Goal: Task Accomplishment & Management: Manage account settings

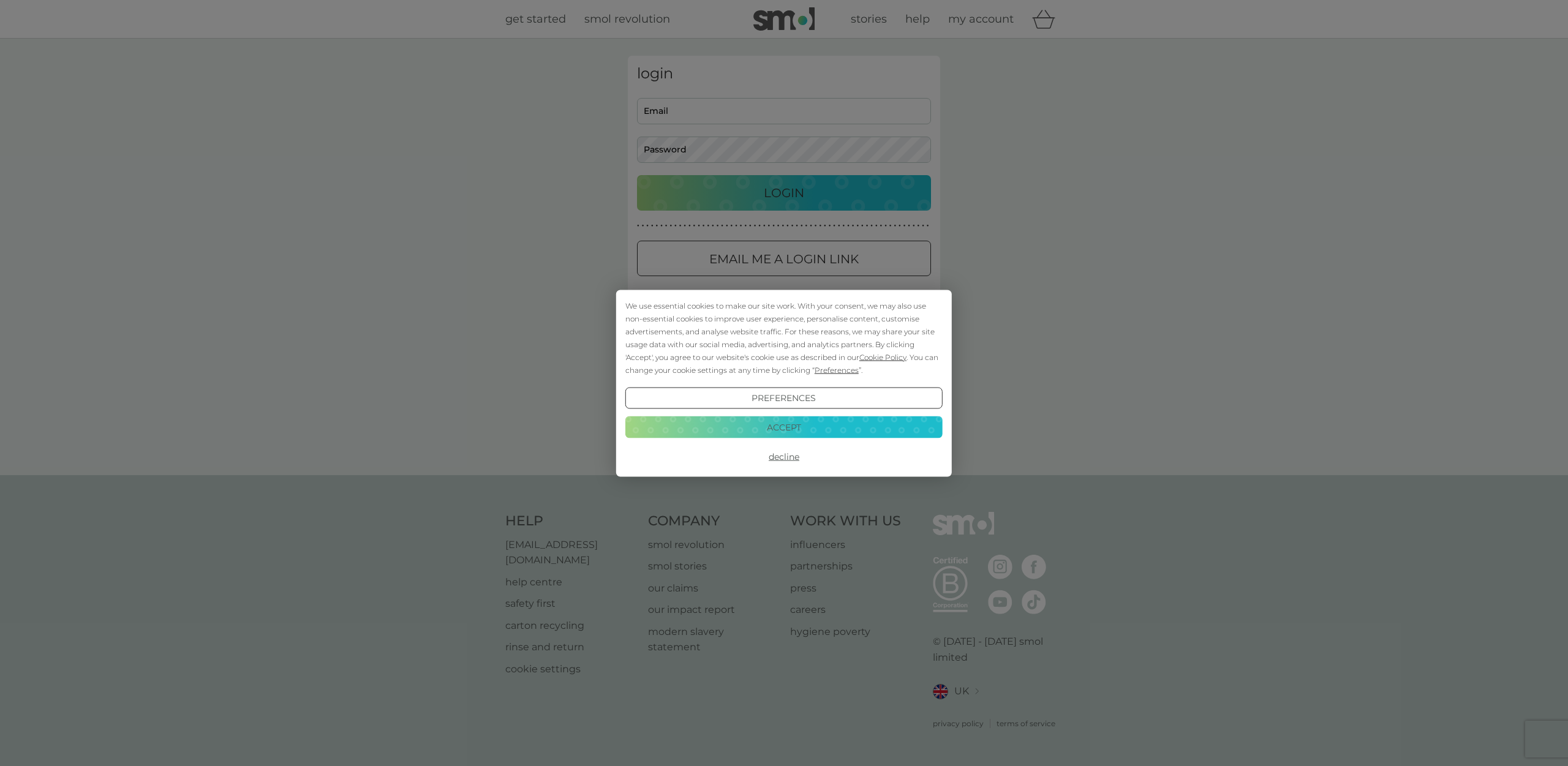
click at [787, 454] on button "Decline" at bounding box center [784, 457] width 317 height 22
click at [777, 459] on button "Decline" at bounding box center [784, 457] width 317 height 22
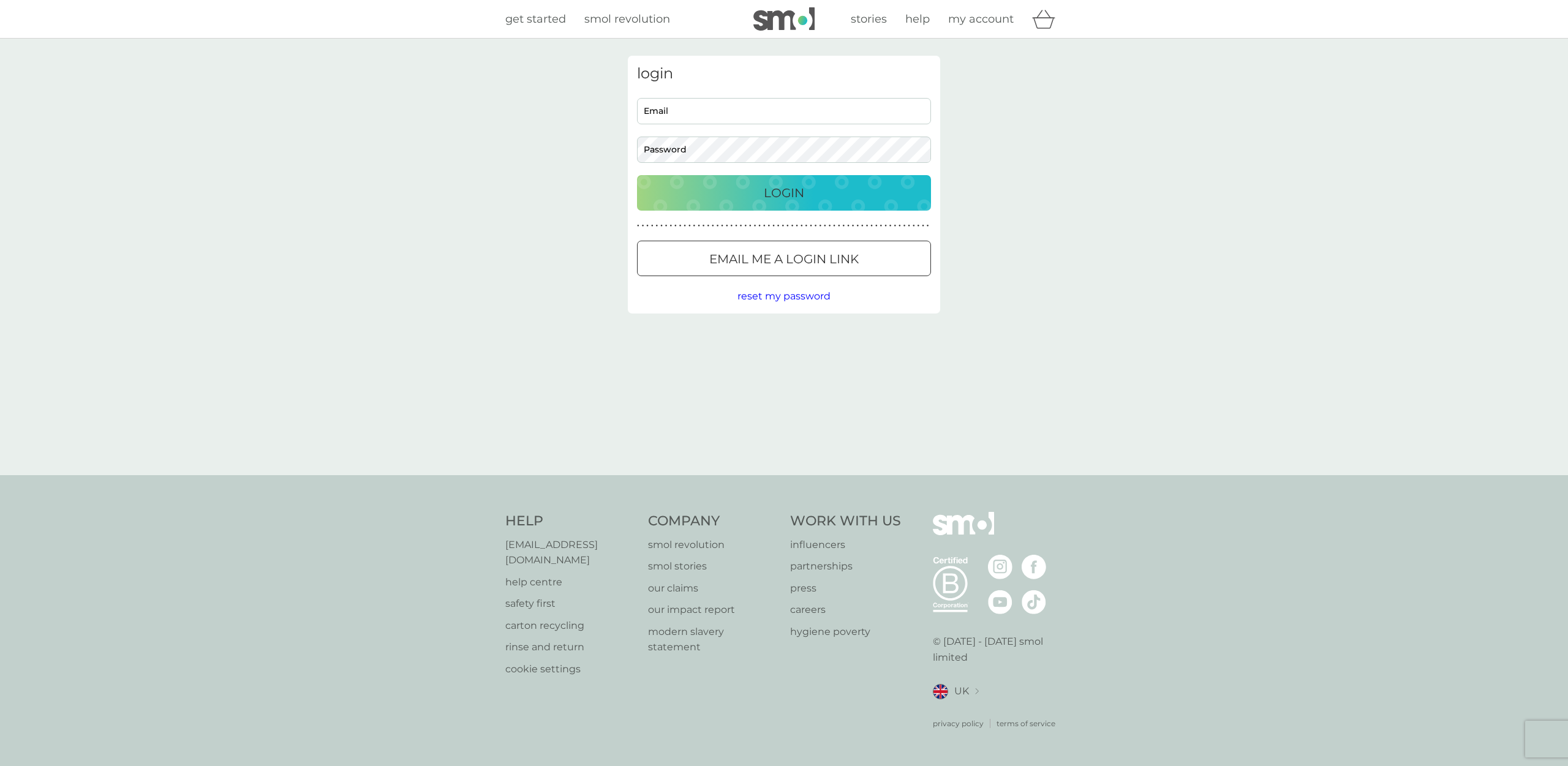
click at [687, 110] on input "Email" at bounding box center [784, 111] width 294 height 26
type input "aislinnkeogh@rocketmail.com"
click at [637, 175] on button "Login" at bounding box center [784, 193] width 294 height 36
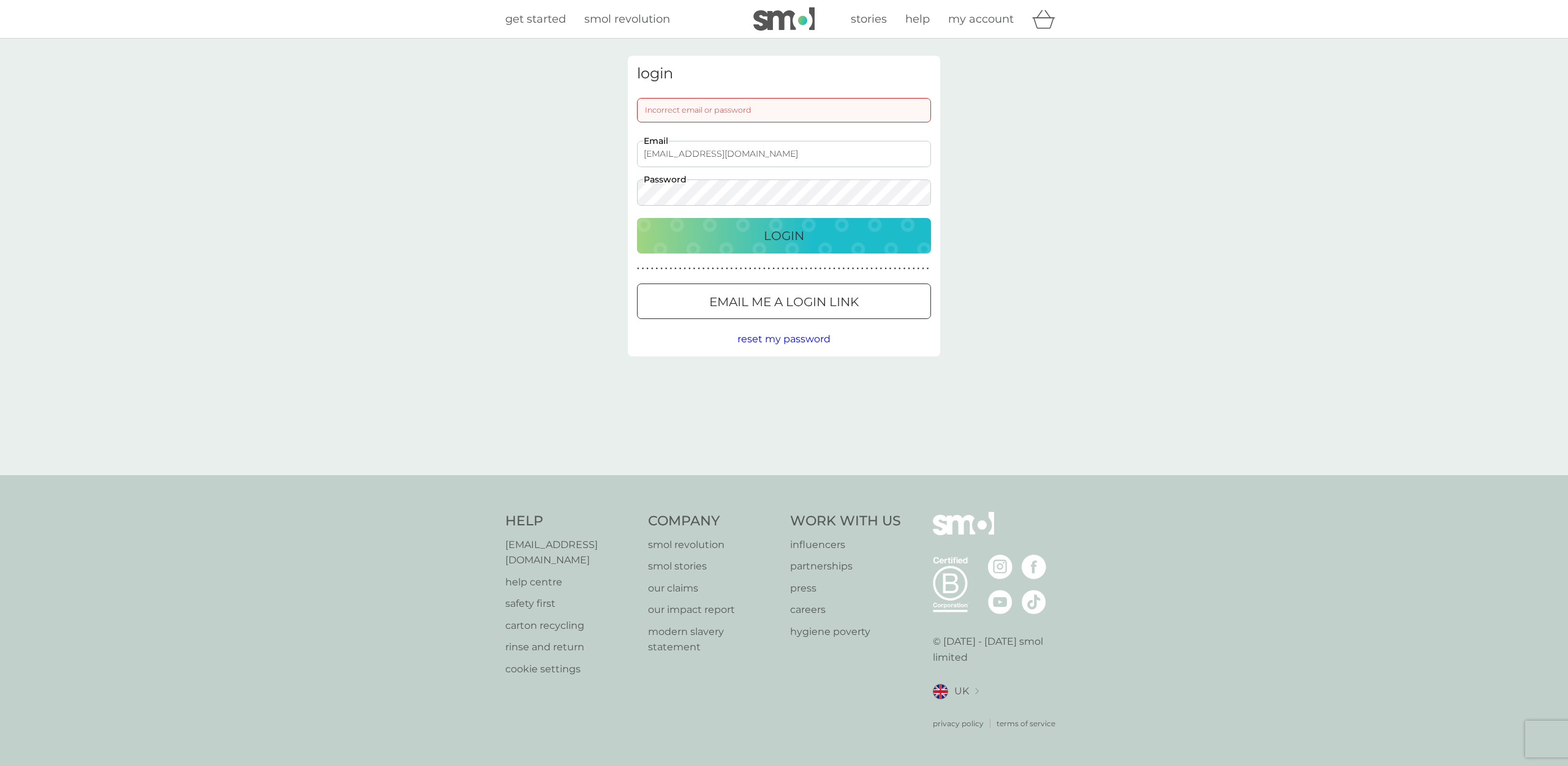
click at [702, 303] on div "Email me a login link" at bounding box center [784, 302] width 293 height 20
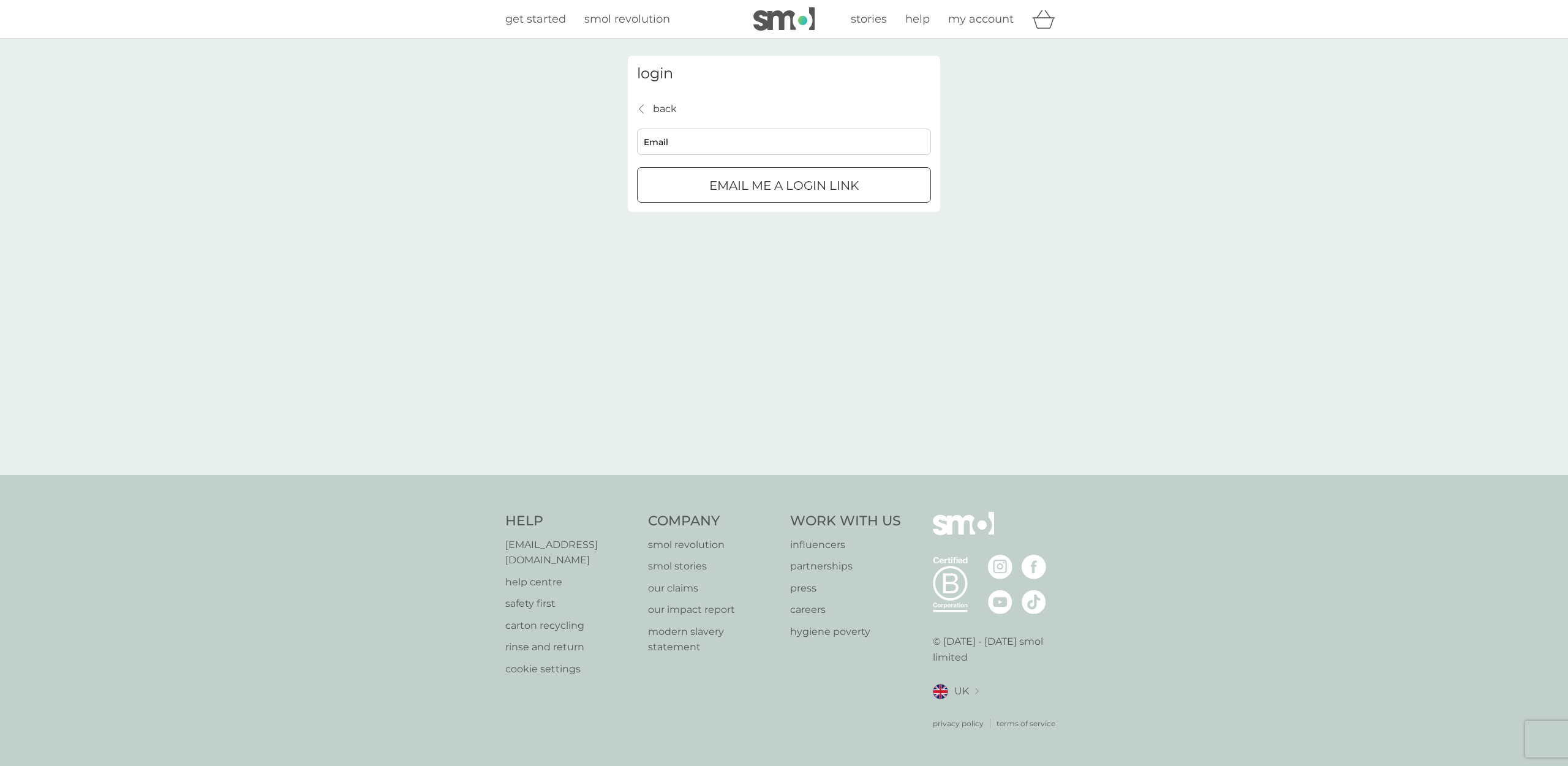
click at [704, 136] on input "Email" at bounding box center [784, 141] width 294 height 26
type input "aislinnkeogh@rocketmail.com"
click button "Email me a login link" at bounding box center [784, 184] width 294 height 36
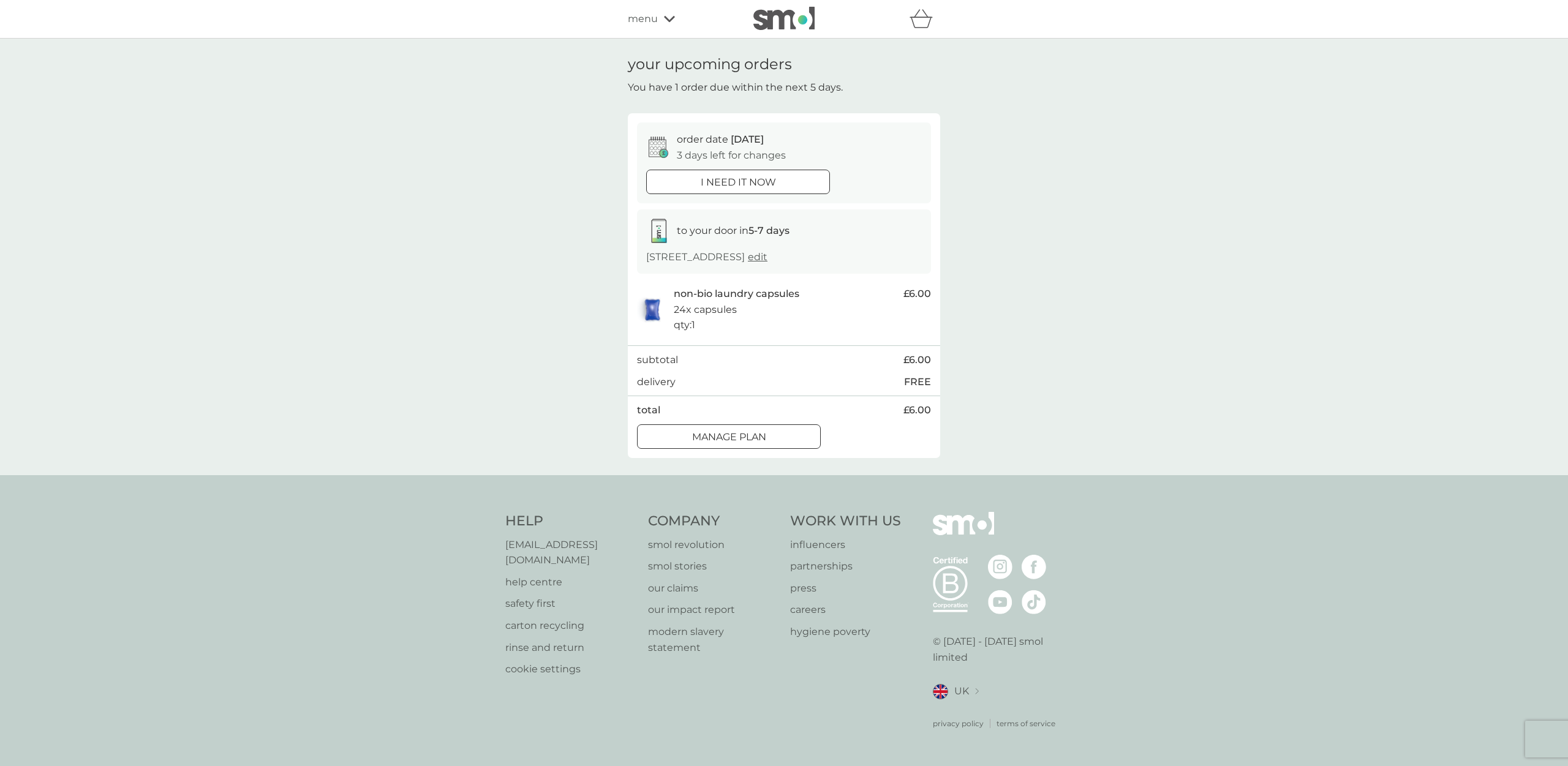
click at [732, 439] on div at bounding box center [728, 437] width 44 height 13
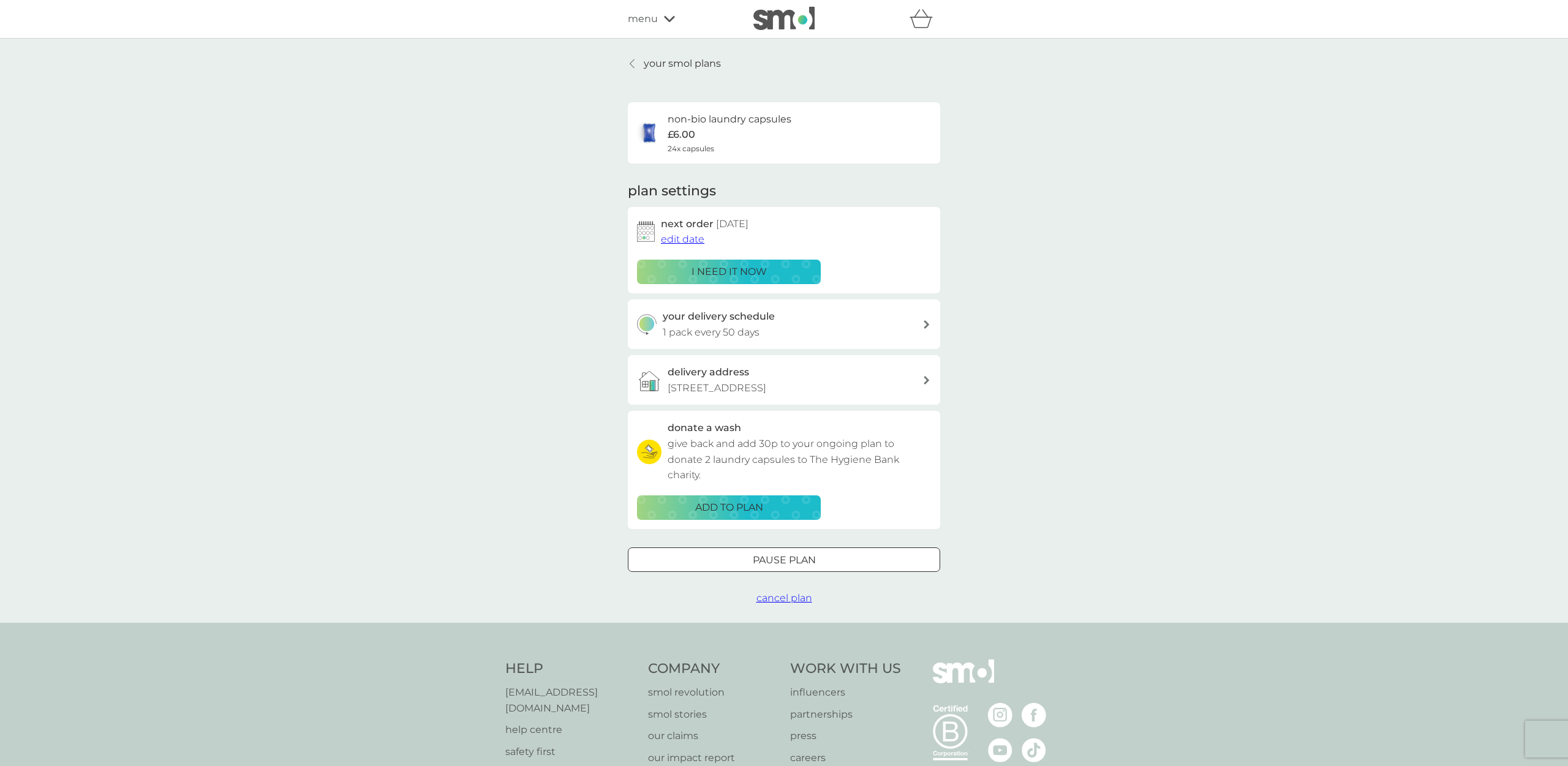
click at [689, 244] on span "edit date" at bounding box center [683, 239] width 44 height 12
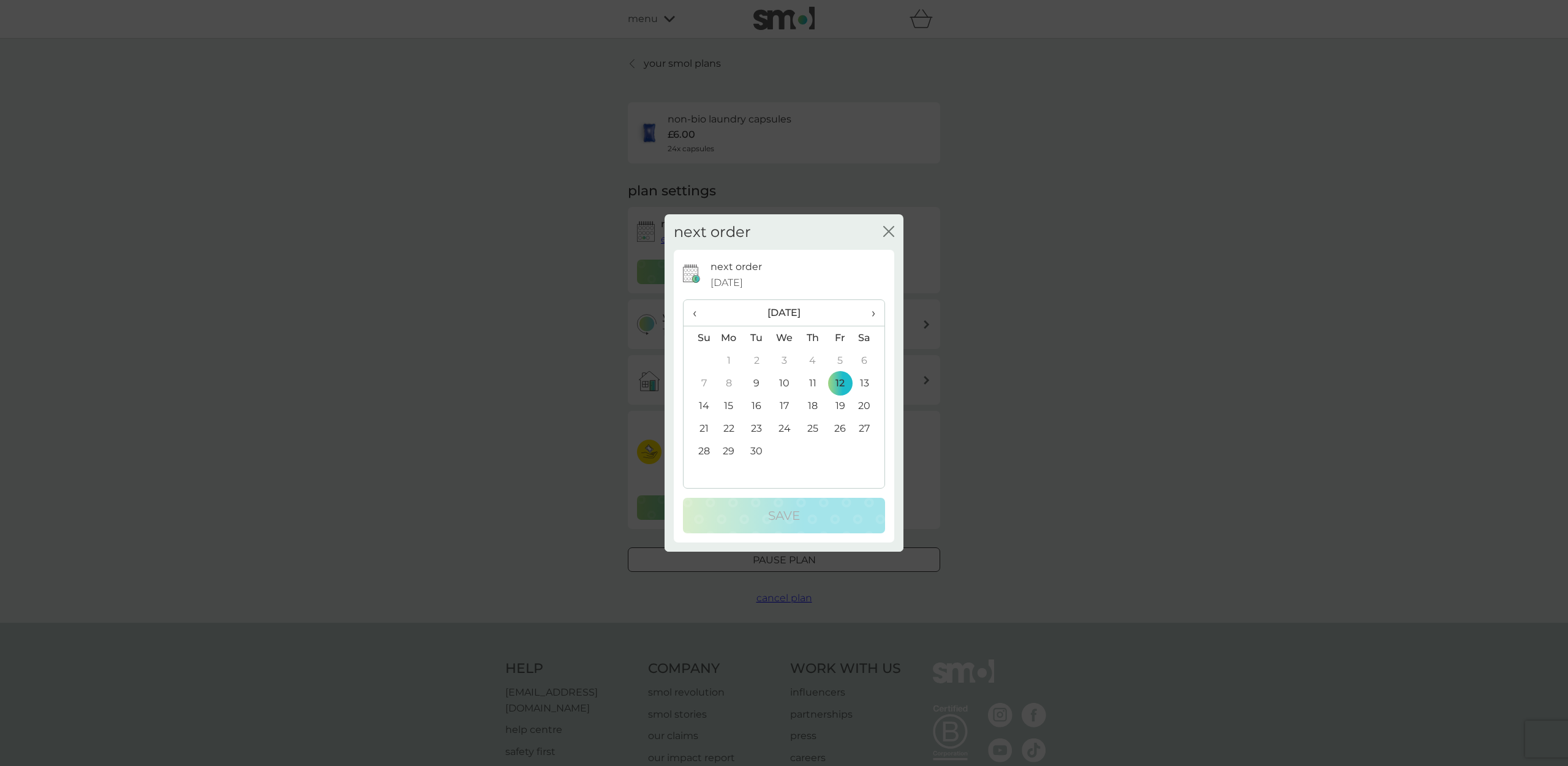
click at [842, 434] on td "26" at bounding box center [839, 428] width 27 height 22
click at [779, 505] on button "Save" at bounding box center [784, 515] width 202 height 36
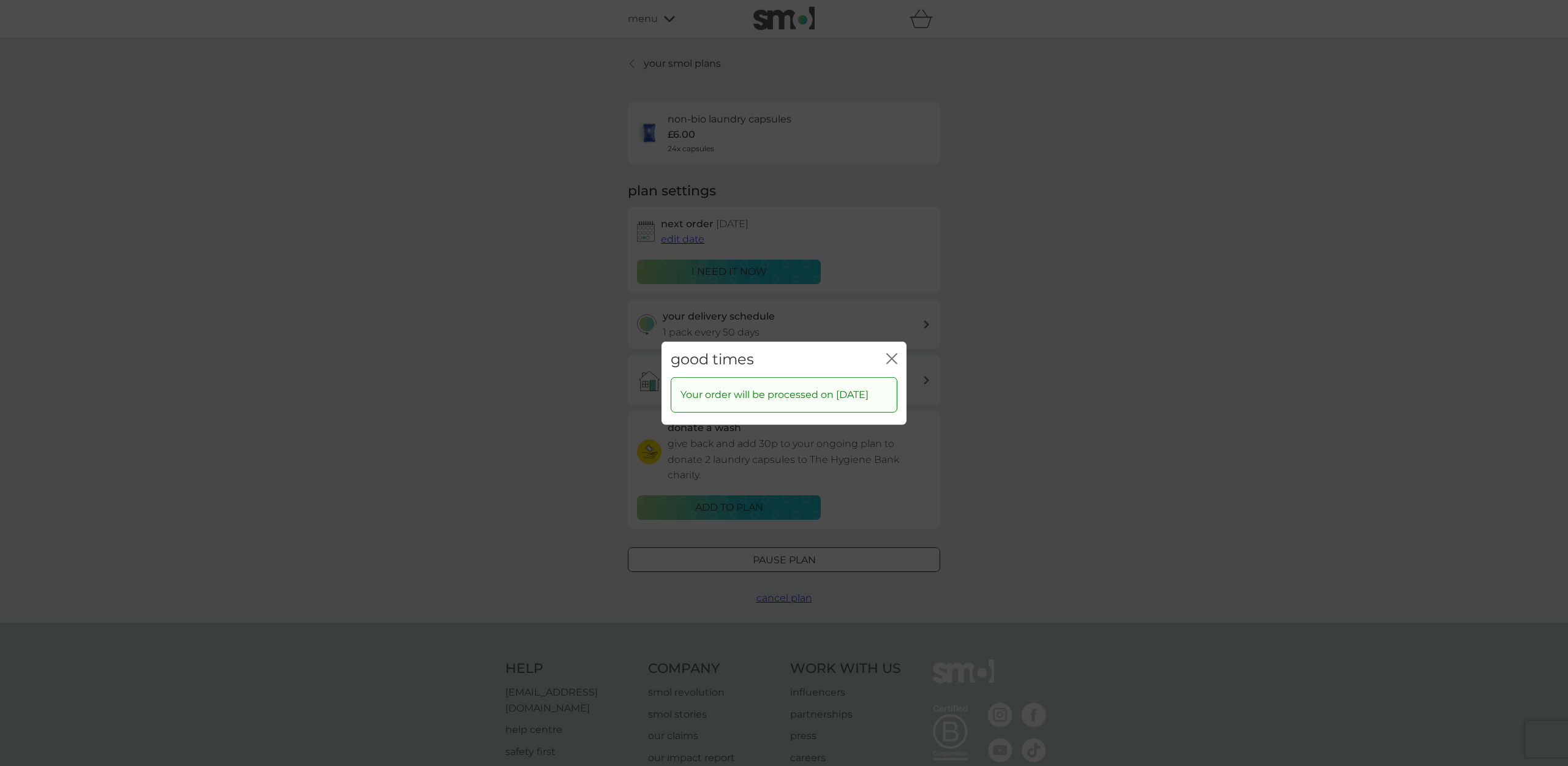
click at [898, 346] on div "good times close" at bounding box center [784, 359] width 245 height 36
click at [899, 362] on div "good times close" at bounding box center [784, 359] width 245 height 36
click at [895, 353] on icon "close" at bounding box center [891, 357] width 11 height 11
